Goal: Entertainment & Leisure: Consume media (video, audio)

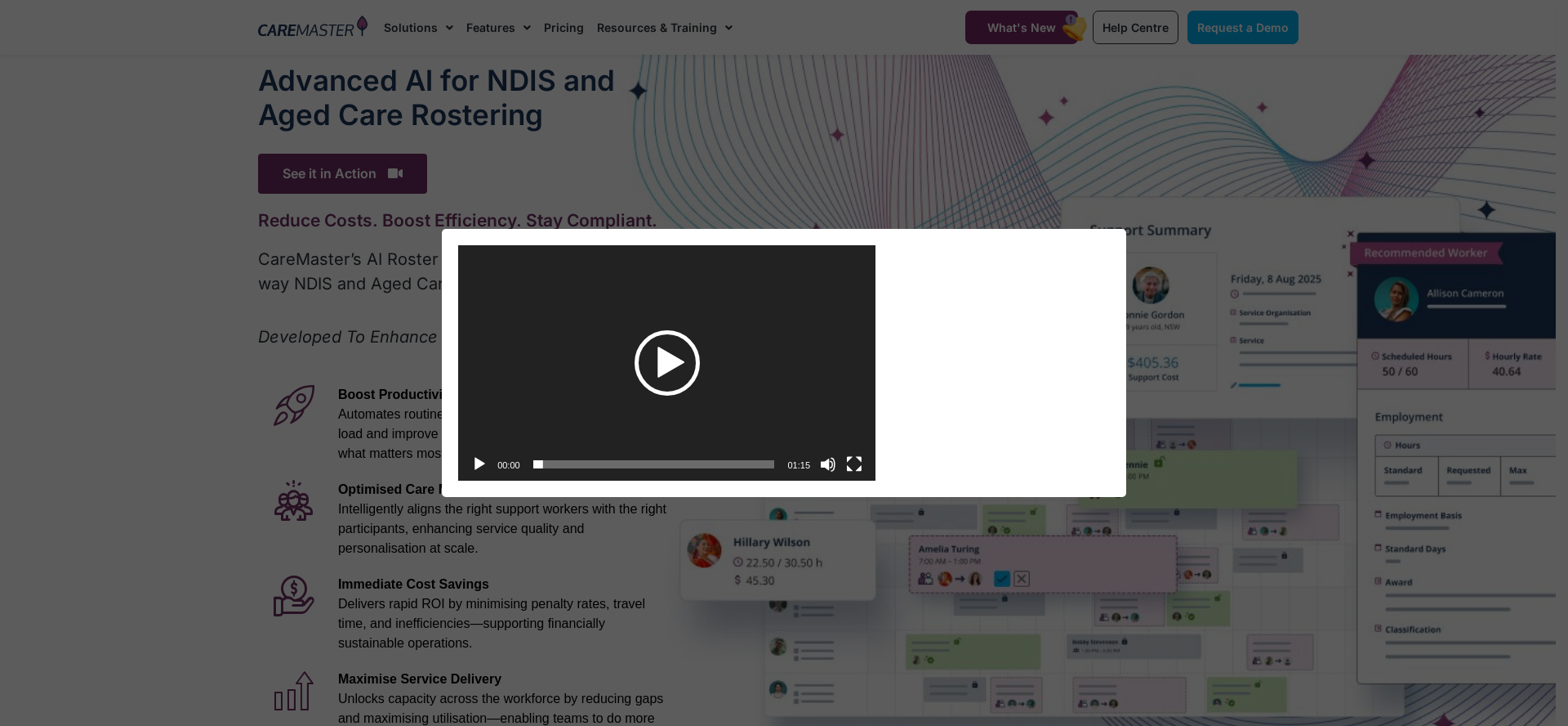
click at [658, 364] on div "Play" at bounding box center [667, 363] width 65 height 66
click at [855, 462] on button "Fullscreen" at bounding box center [854, 464] width 17 height 17
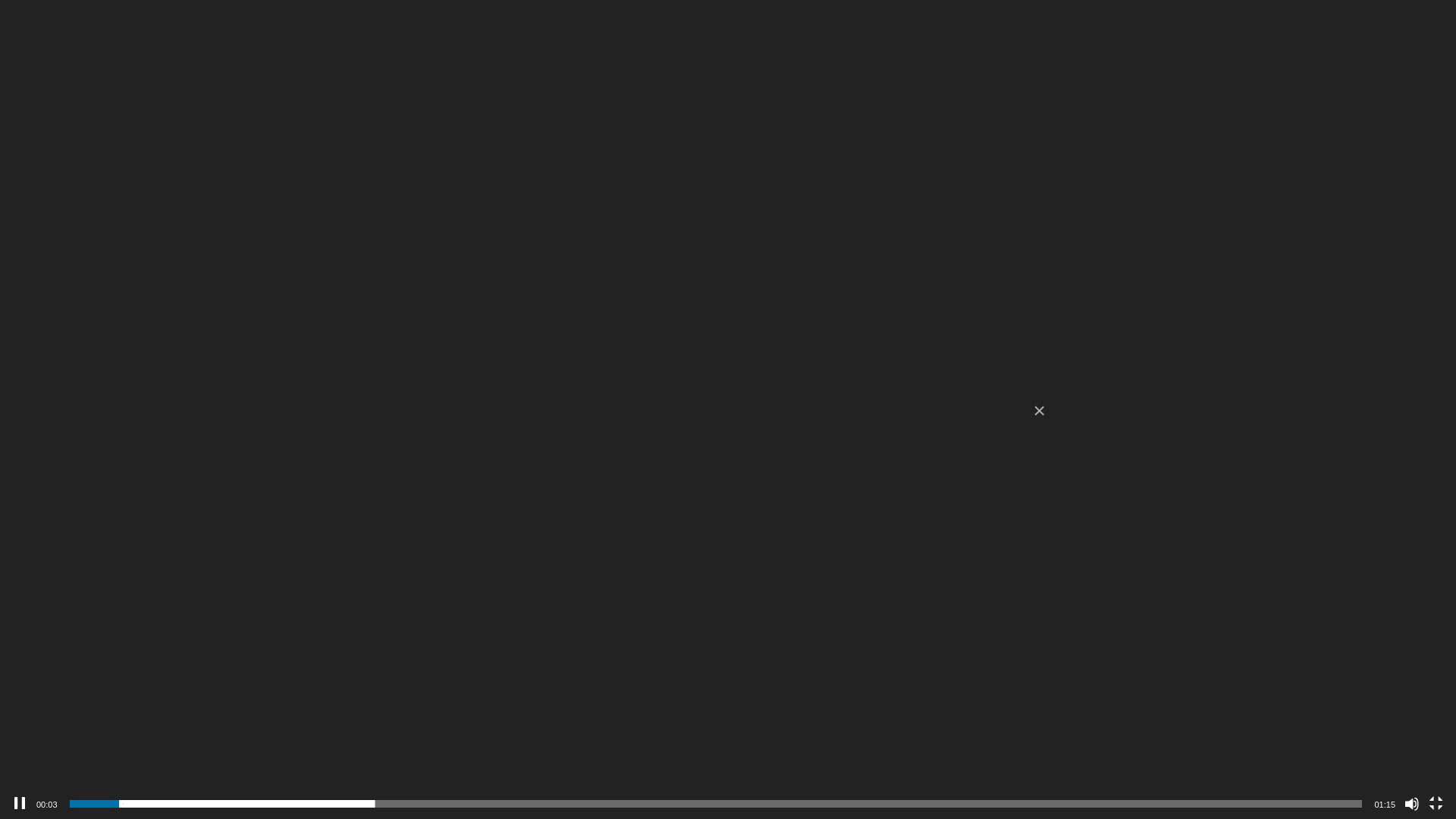
click at [178, 673] on div "00:17" at bounding box center [716, 804] width 1293 height 30
click at [185, 673] on span "00:06" at bounding box center [716, 804] width 1293 height 7
drag, startPoint x: 231, startPoint y: 805, endPoint x: 249, endPoint y: 807, distance: 18.1
click at [232, 673] on span "00:09" at bounding box center [716, 804] width 1293 height 7
click at [284, 673] on span "00:12" at bounding box center [716, 804] width 1293 height 7
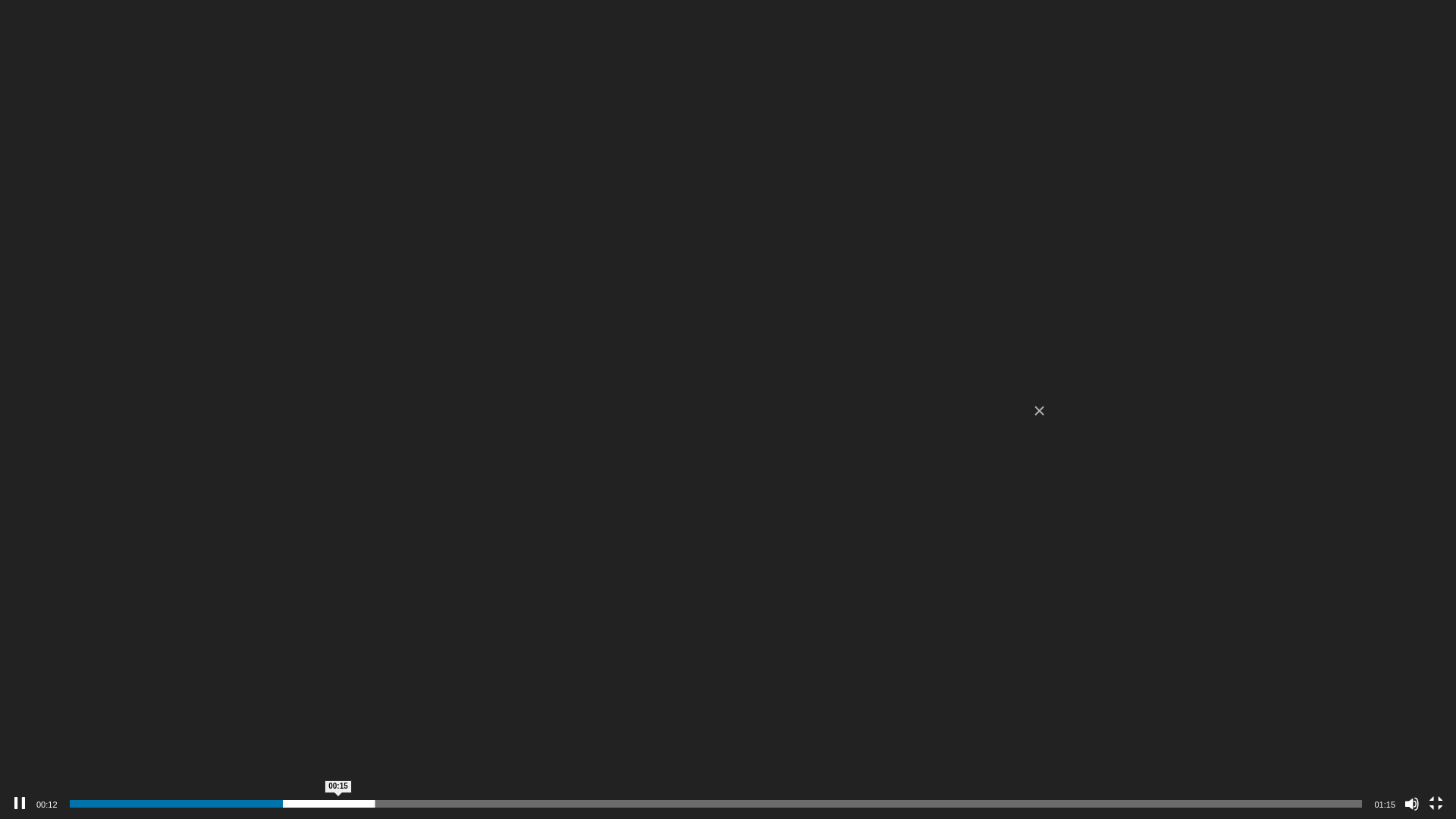
click at [340, 673] on span "00:15" at bounding box center [716, 804] width 1293 height 7
click at [371, 673] on div "00:16" at bounding box center [716, 804] width 1293 height 30
click at [411, 673] on span "00:19" at bounding box center [716, 804] width 1293 height 7
click at [464, 673] on span "00:22" at bounding box center [716, 804] width 1293 height 7
click at [533, 673] on span "00:26" at bounding box center [716, 804] width 1293 height 7
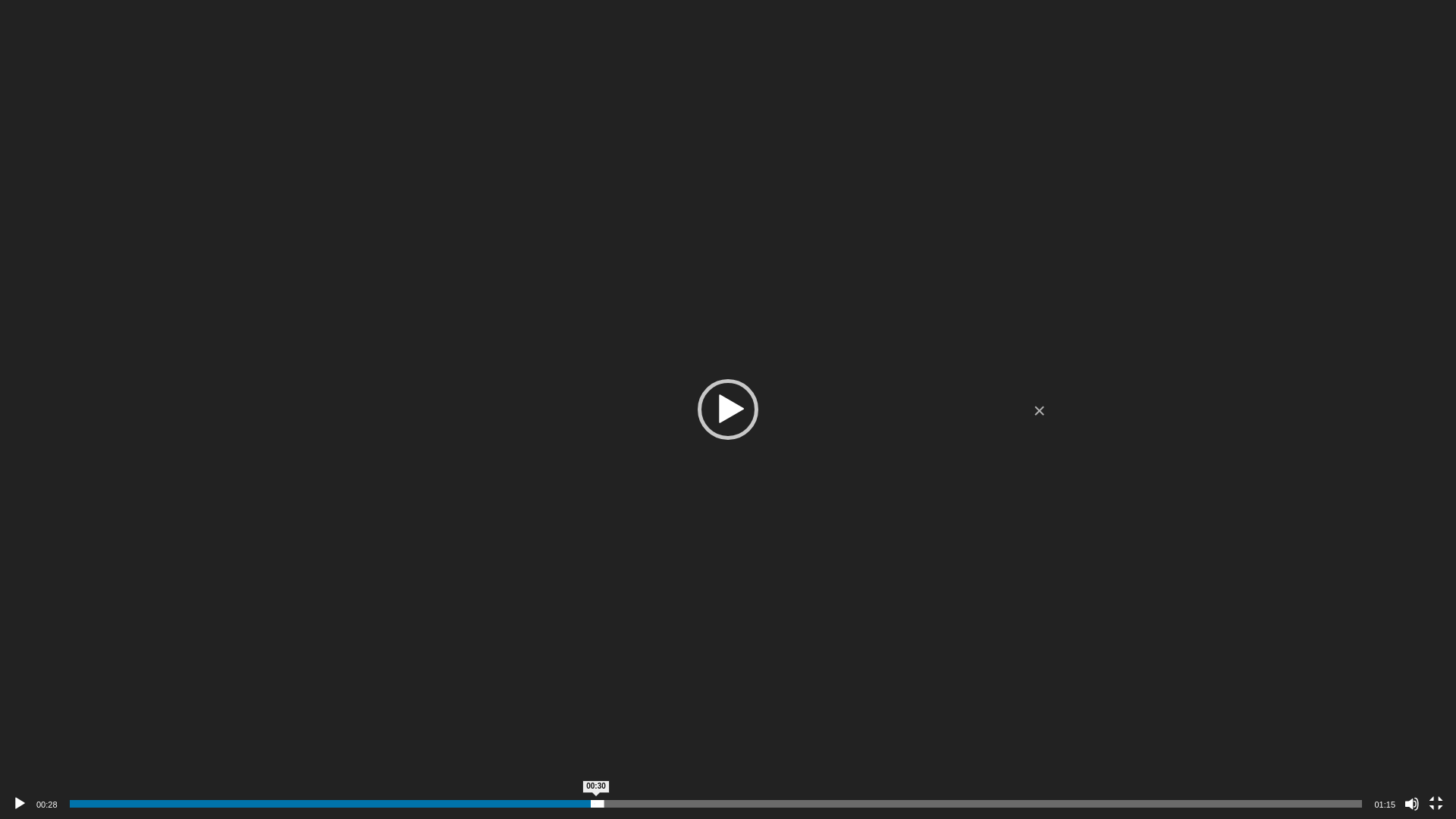
click at [596, 673] on span "00:30" at bounding box center [716, 804] width 1293 height 7
click at [747, 673] on span "00:39" at bounding box center [716, 804] width 1293 height 7
click at [771, 673] on video "[URL][DOMAIN_NAME]" at bounding box center [728, 410] width 1456 height 819
click at [1437, 673] on button "Fullscreen" at bounding box center [1436, 804] width 15 height 15
